Goal: Transaction & Acquisition: Purchase product/service

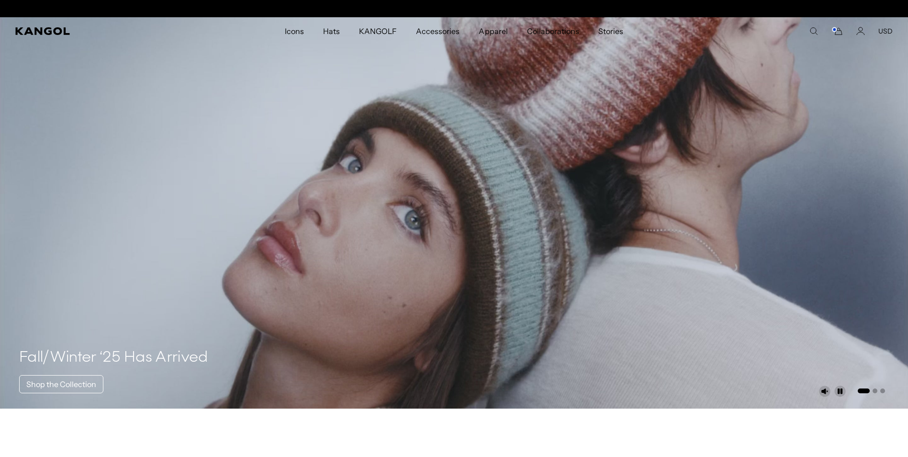
scroll to position [0, 197]
click at [815, 30] on icon "Search here" at bounding box center [814, 31] width 9 height 9
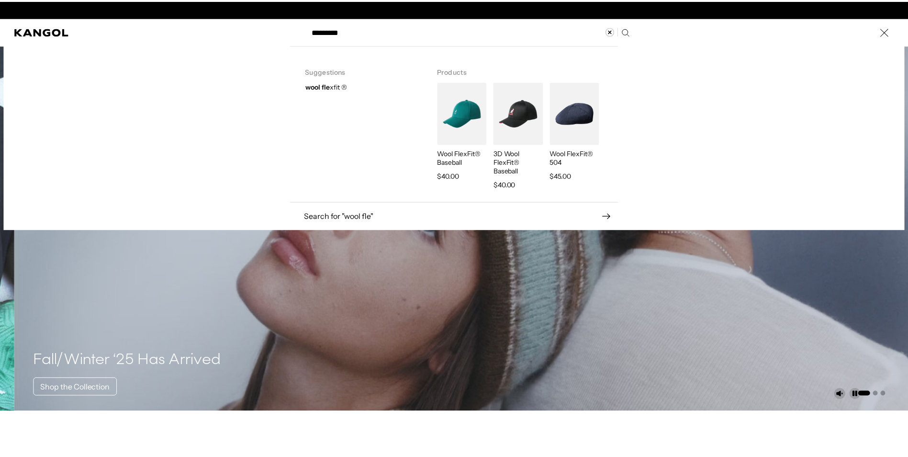
scroll to position [0, 0]
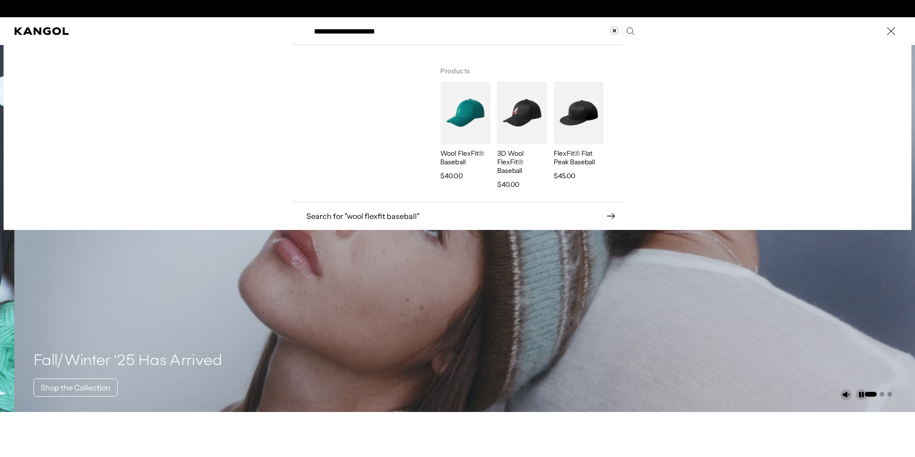
type input "**********"
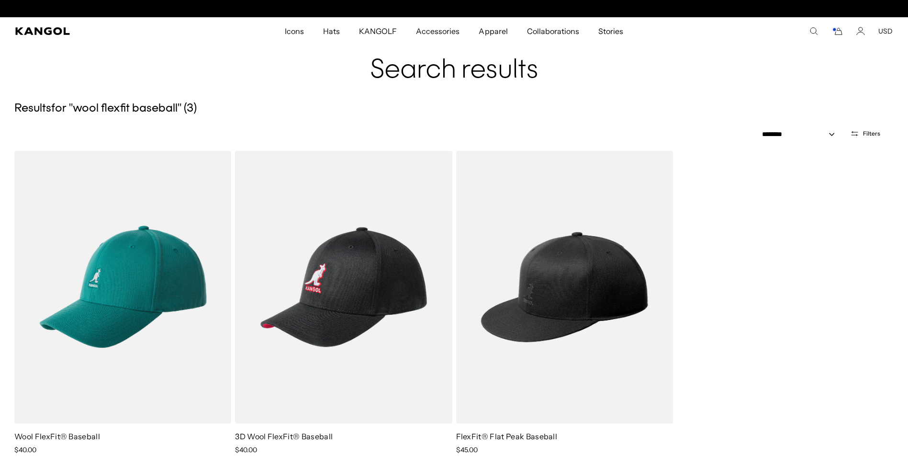
scroll to position [0, 197]
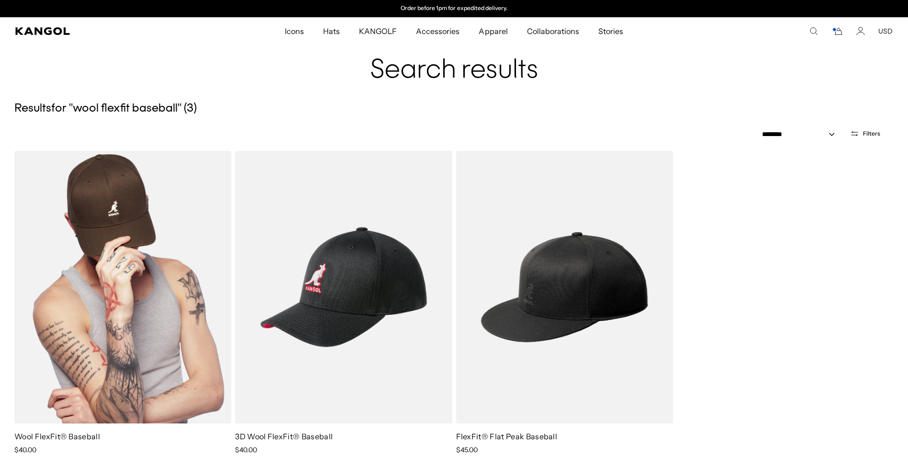
click at [120, 264] on img at bounding box center [122, 287] width 217 height 272
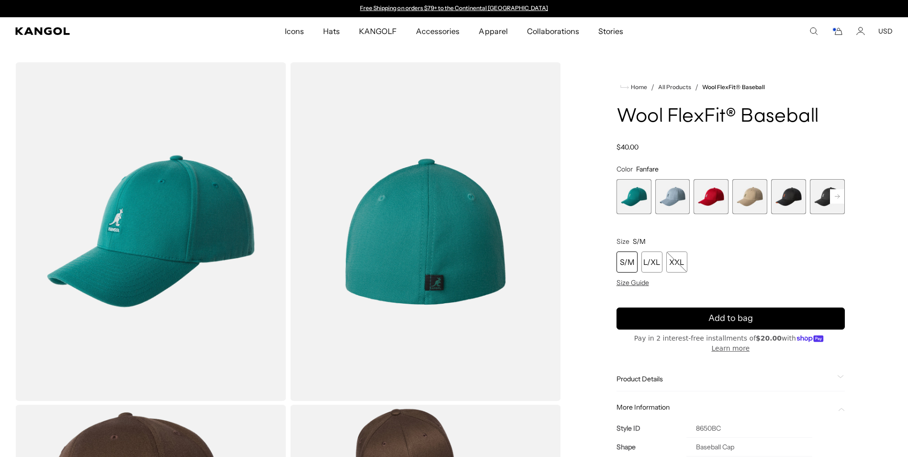
click at [813, 32] on icon "Search here" at bounding box center [814, 31] width 9 height 9
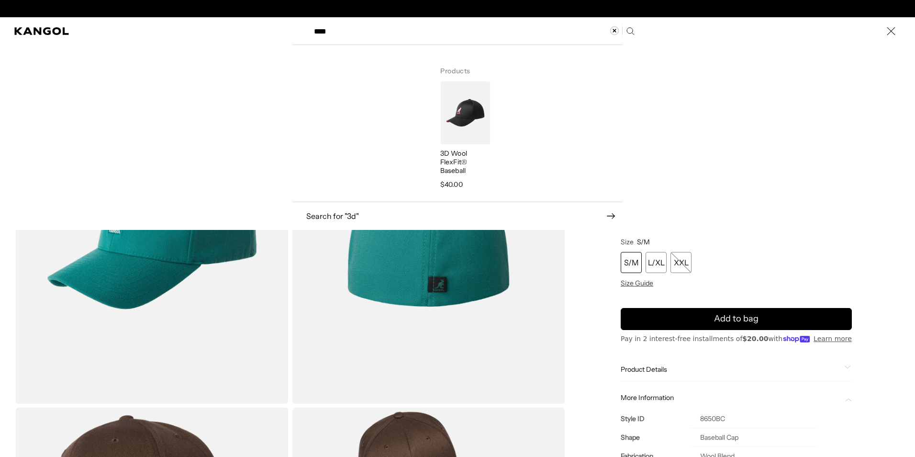
scroll to position [0, 197]
type input "******"
click at [479, 106] on img "Search here" at bounding box center [465, 112] width 50 height 63
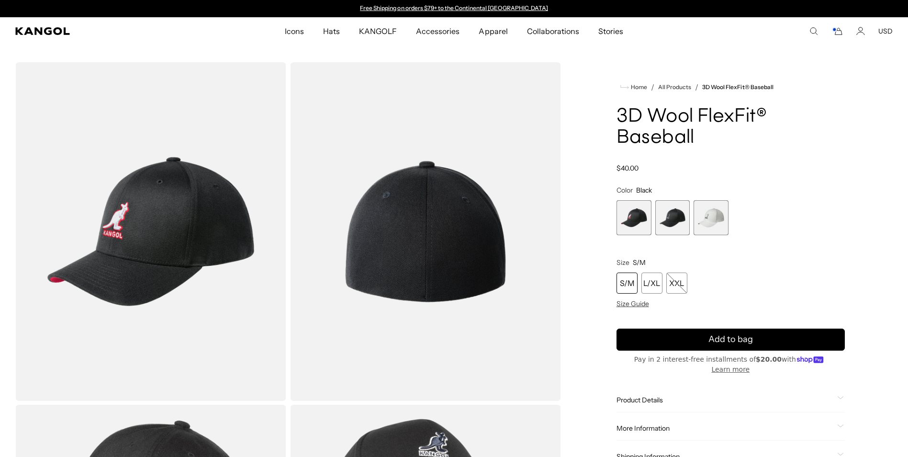
click at [651, 424] on span "More Information" at bounding box center [725, 428] width 217 height 9
click at [707, 440] on td "5128BC" at bounding box center [749, 449] width 124 height 19
copy td "5128BC"
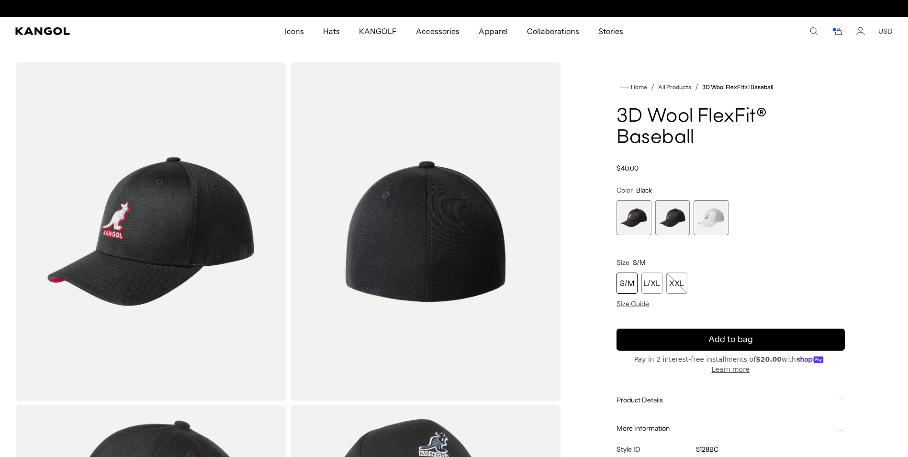
scroll to position [0, 0]
